Goal: Use online tool/utility

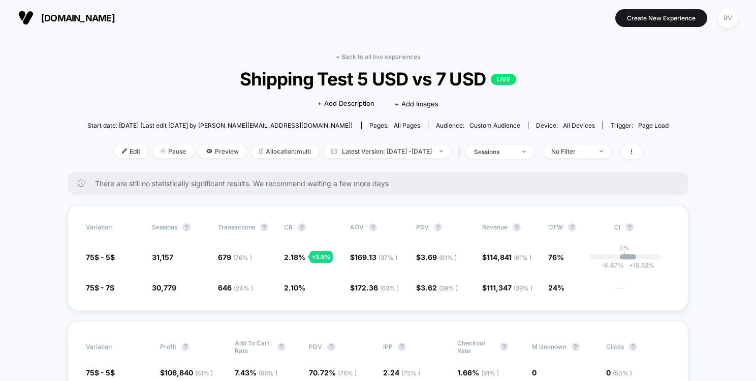
click at [94, 16] on span "[DOMAIN_NAME]" at bounding box center [78, 18] width 74 height 11
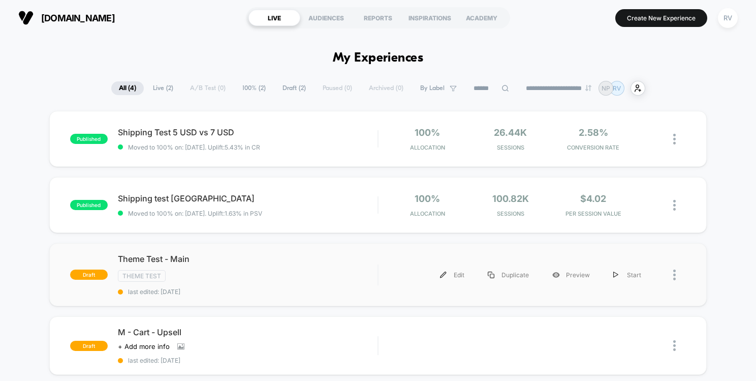
click at [673, 274] on div at bounding box center [669, 274] width 33 height 23
